Goal: Find specific fact: Find specific fact

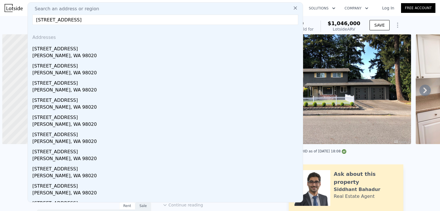
scroll to position [0, 2]
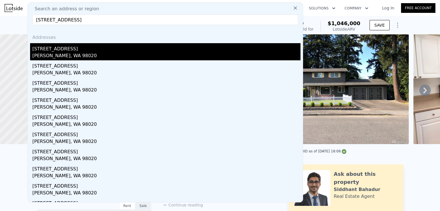
type input "[STREET_ADDRESS]"
click at [85, 53] on div "[PERSON_NAME], WA 98020" at bounding box center [166, 56] width 268 height 8
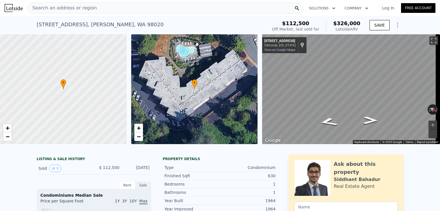
click at [349, 22] on span "$326,000" at bounding box center [346, 23] width 27 height 6
copy span "$326,000"
